Goal: Check status: Check status

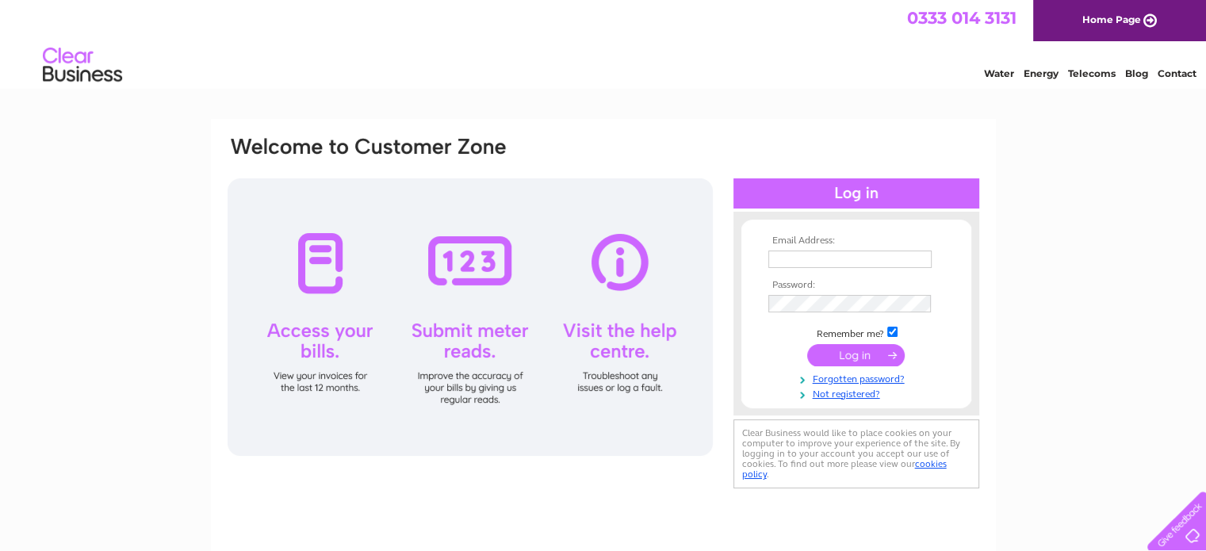
type input "bob.mcguigan@yahoo.co.uk"
click at [845, 359] on input "submit" at bounding box center [856, 355] width 98 height 22
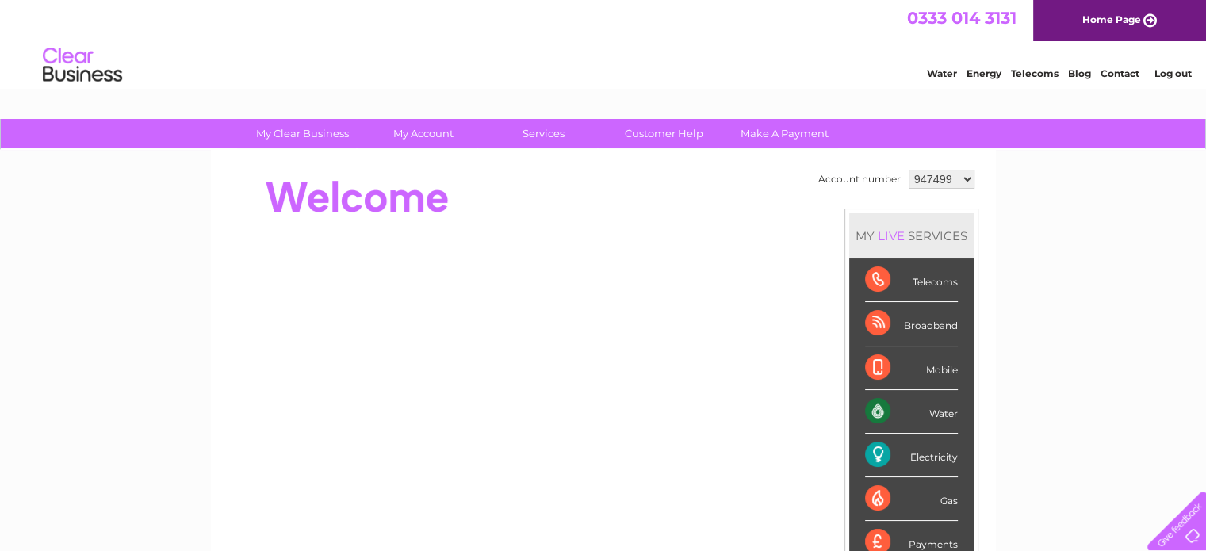
click at [947, 174] on select "947499 1079580" at bounding box center [942, 179] width 66 height 19
select select "1079580"
click at [909, 170] on select "947499 1079580" at bounding box center [942, 179] width 66 height 19
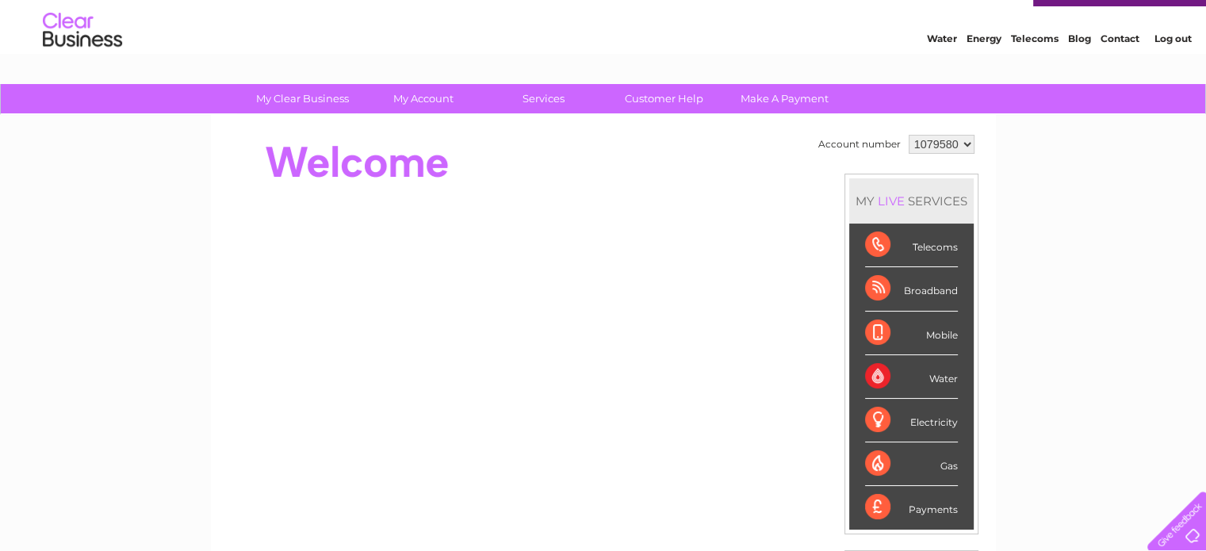
scroll to position [33, 0]
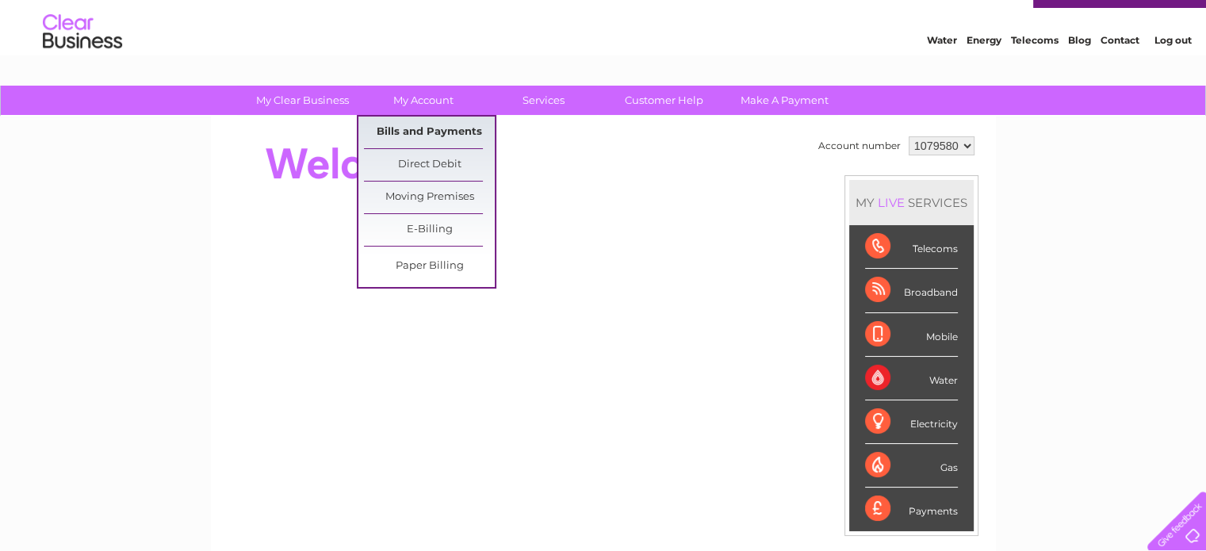
click at [434, 126] on link "Bills and Payments" at bounding box center [429, 133] width 131 height 32
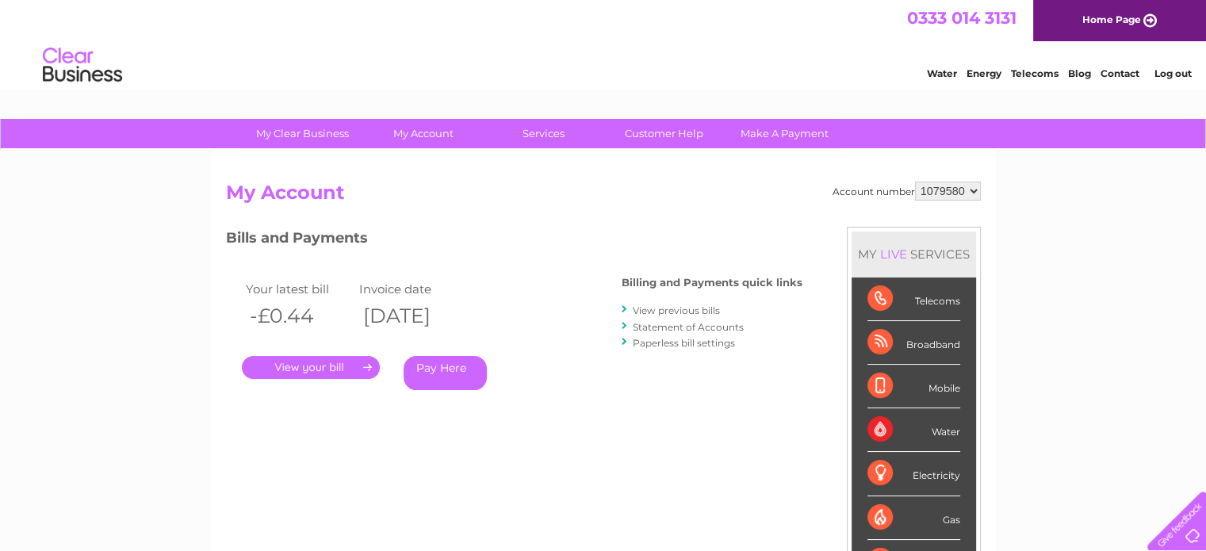
click at [931, 186] on select "947499 1079580" at bounding box center [948, 191] width 66 height 19
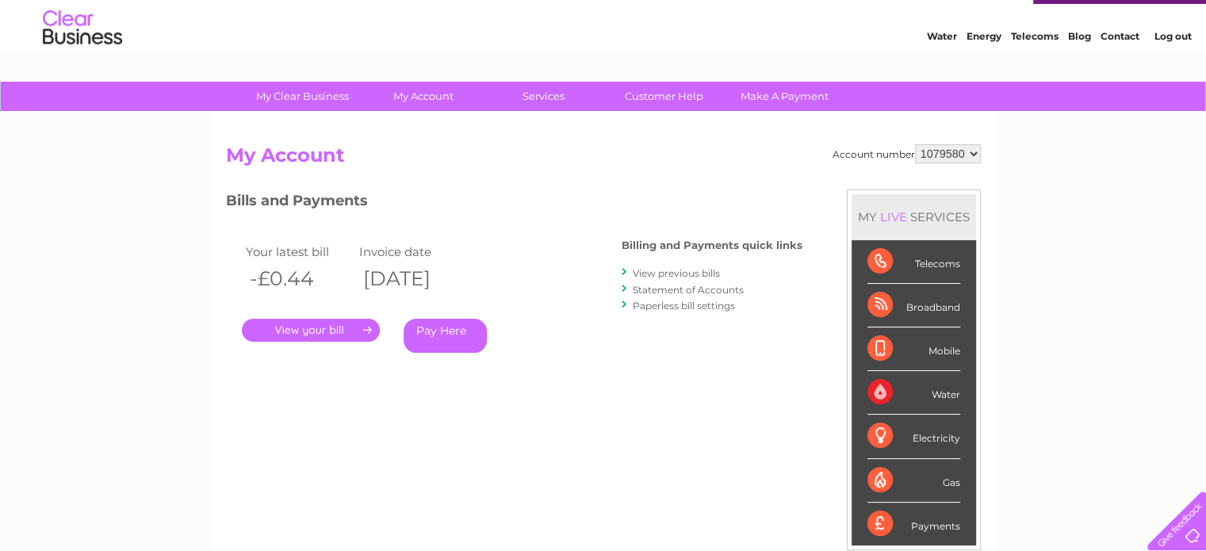
scroll to position [36, 0]
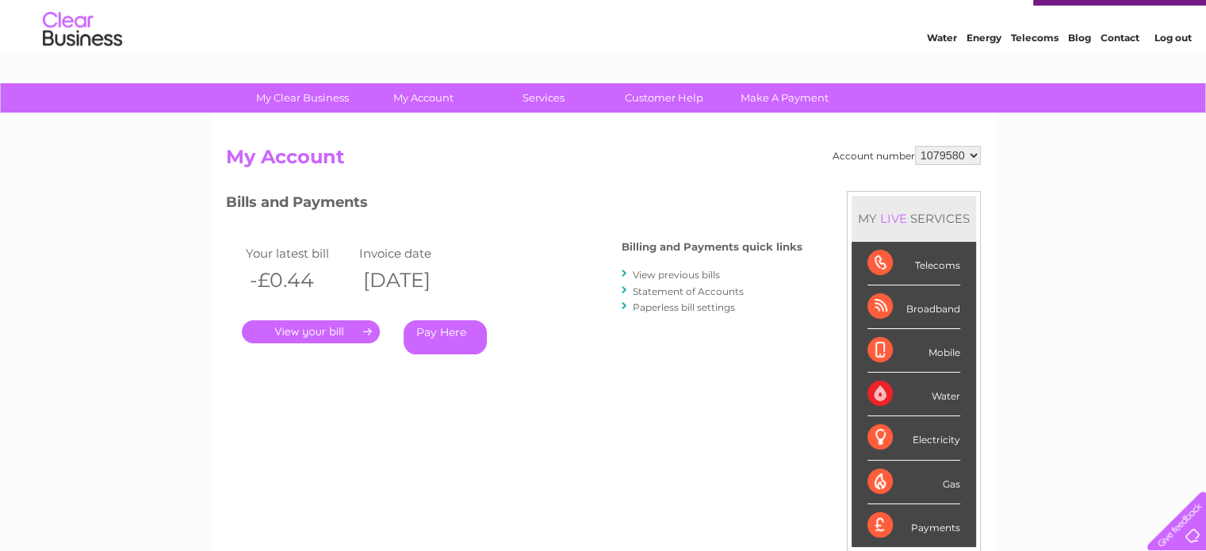
click at [952, 157] on select "947499 1079580" at bounding box center [948, 155] width 66 height 19
select select "947499"
click at [915, 146] on select "947499 1079580" at bounding box center [948, 155] width 66 height 19
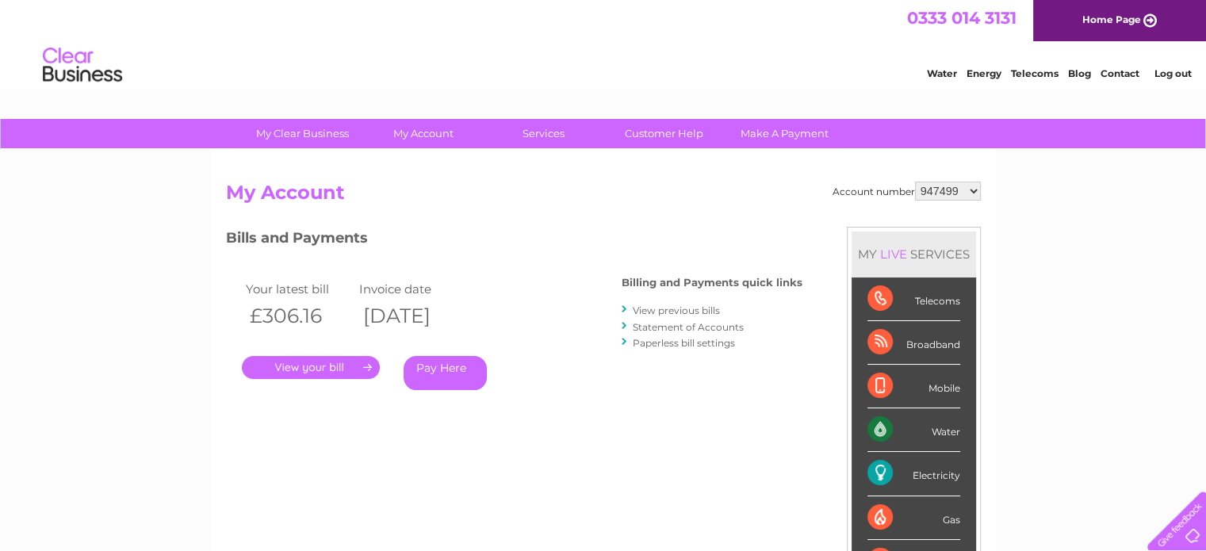
click at [305, 370] on link "." at bounding box center [311, 367] width 138 height 23
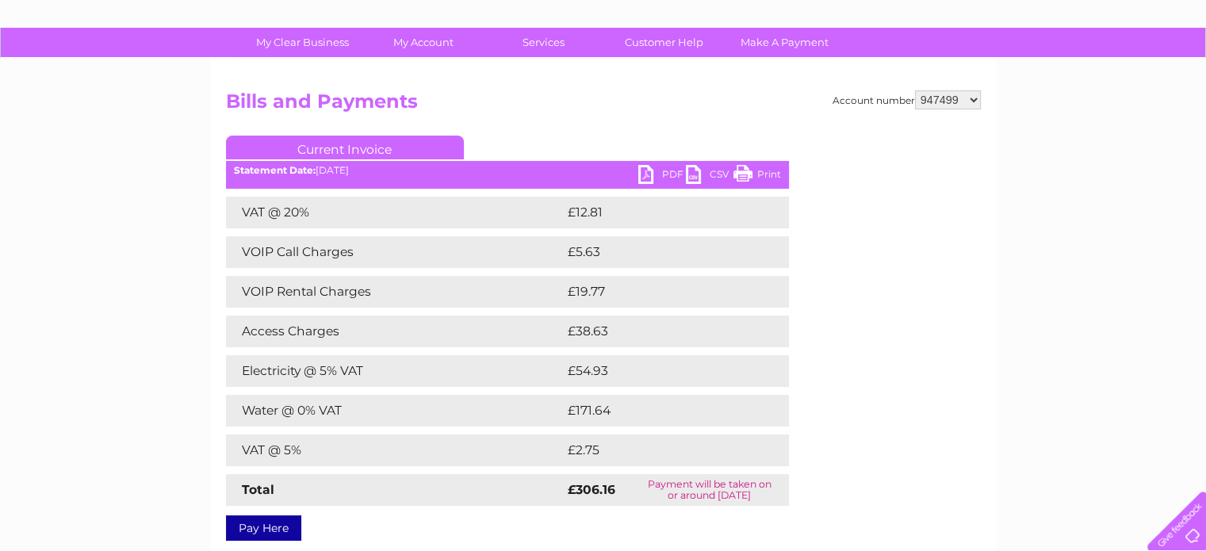
scroll to position [92, 0]
